Goal: Task Accomplishment & Management: Use online tool/utility

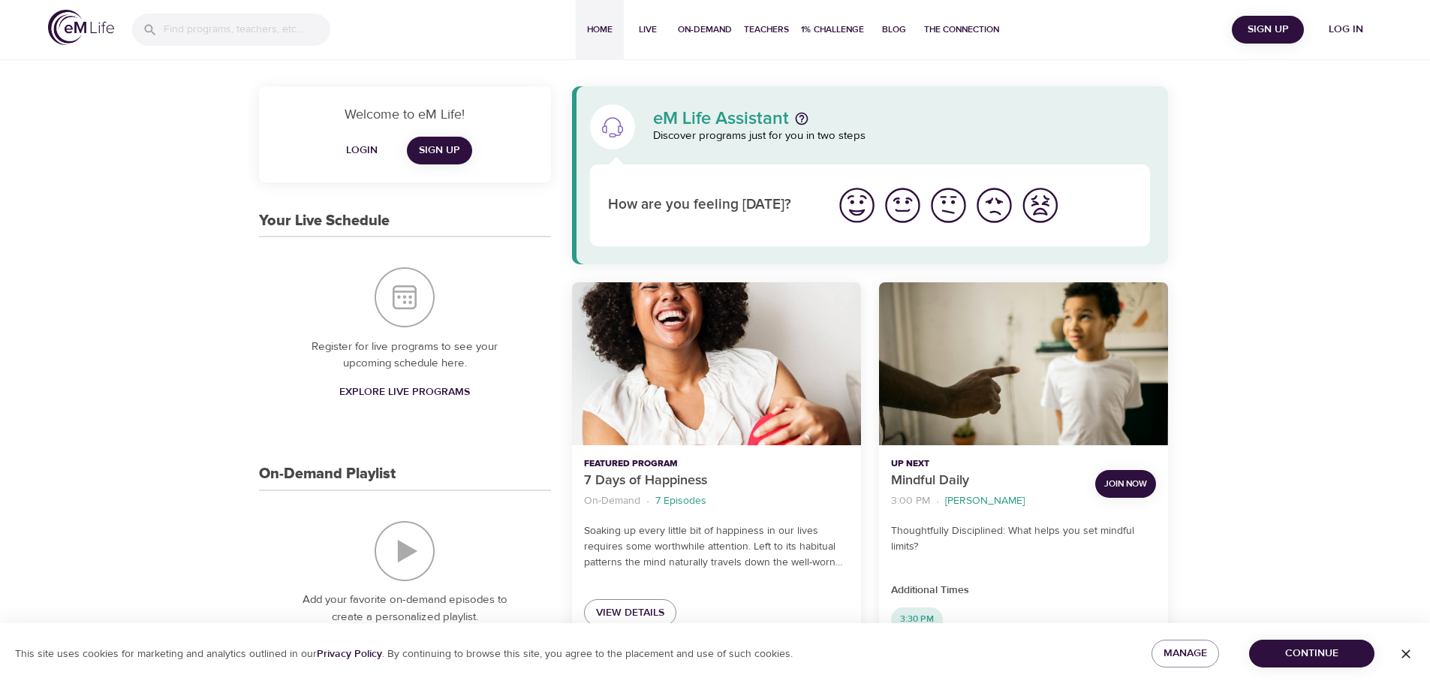
click at [1347, 26] on span "Log in" at bounding box center [1346, 29] width 60 height 19
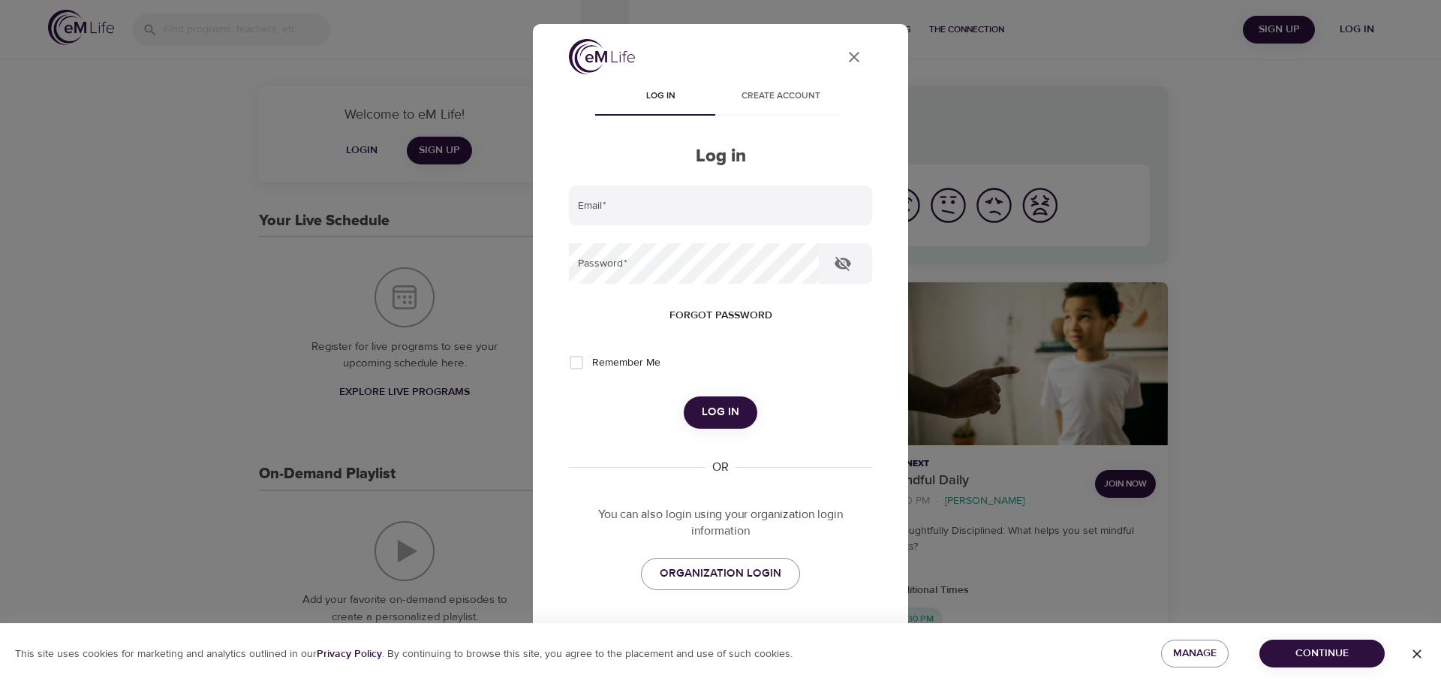
type input "[PERSON_NAME][EMAIL_ADDRESS][DOMAIN_NAME]"
click at [697, 402] on button "Log in" at bounding box center [721, 412] width 74 height 32
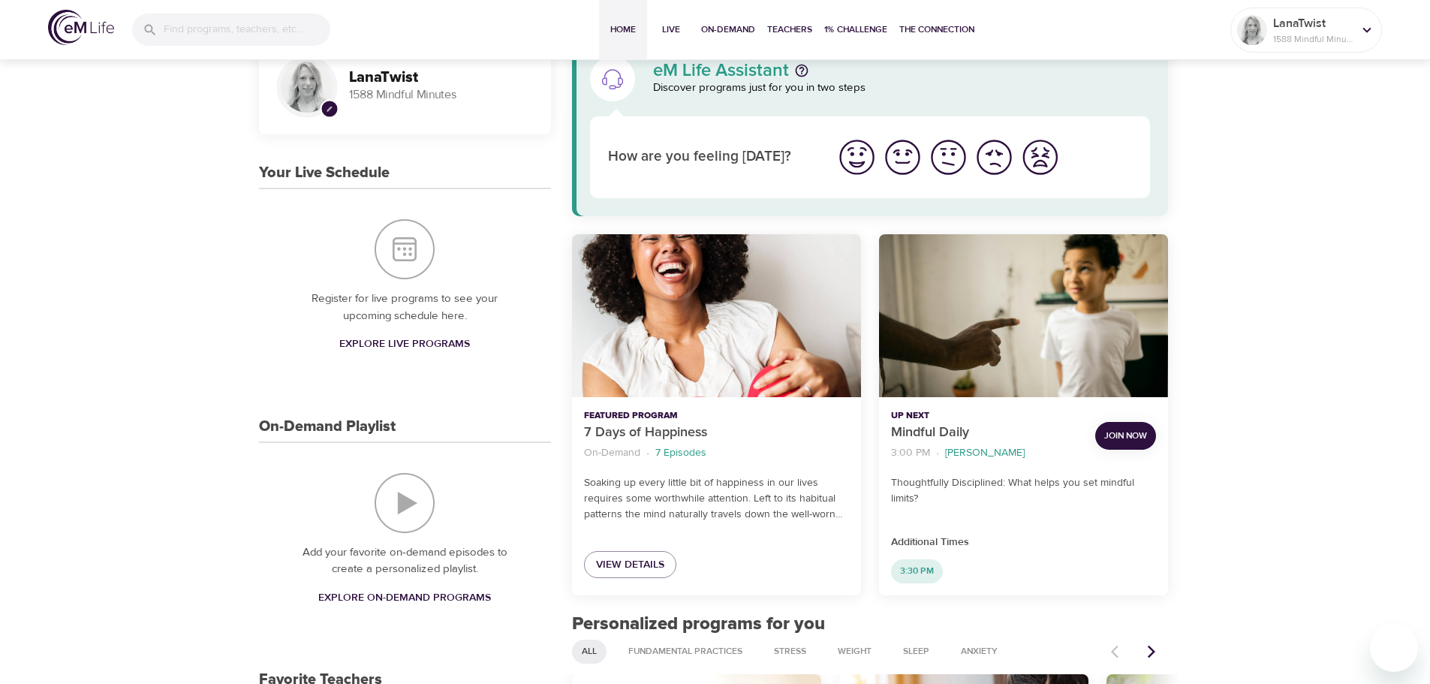
scroll to position [75, 0]
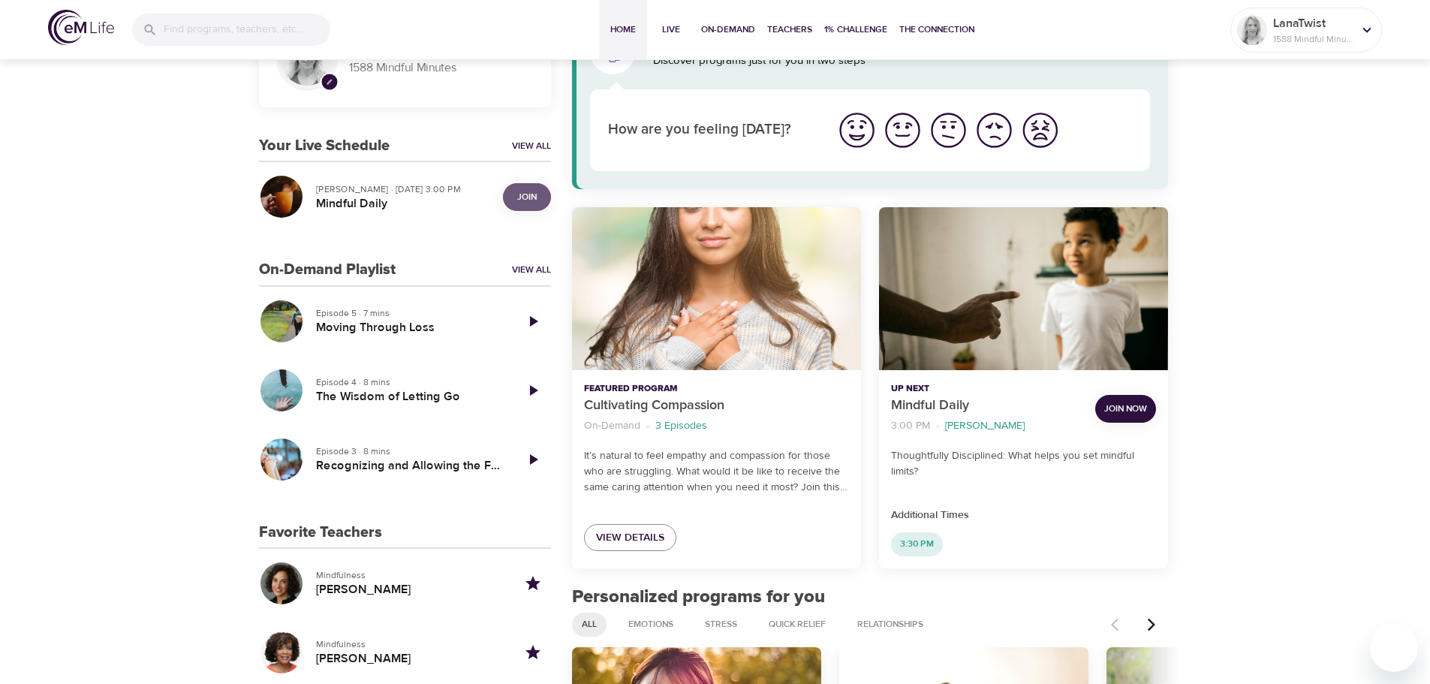
click at [522, 196] on span "Join" at bounding box center [527, 197] width 20 height 16
